Goal: Browse casually: Explore the website without a specific task or goal

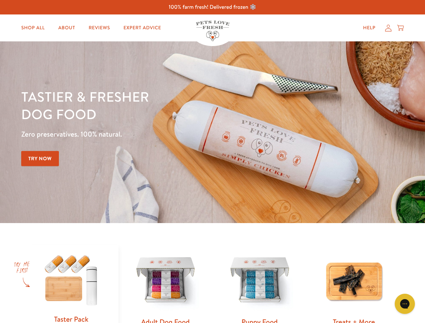
click at [212, 161] on div "Tastier & fresher dog food Zero preservatives. 100% natural. Try Now" at bounding box center [148, 132] width 255 height 89
click at [404, 304] on icon "Gorgias live chat" at bounding box center [404, 303] width 6 height 6
